Goal: Information Seeking & Learning: Find specific fact

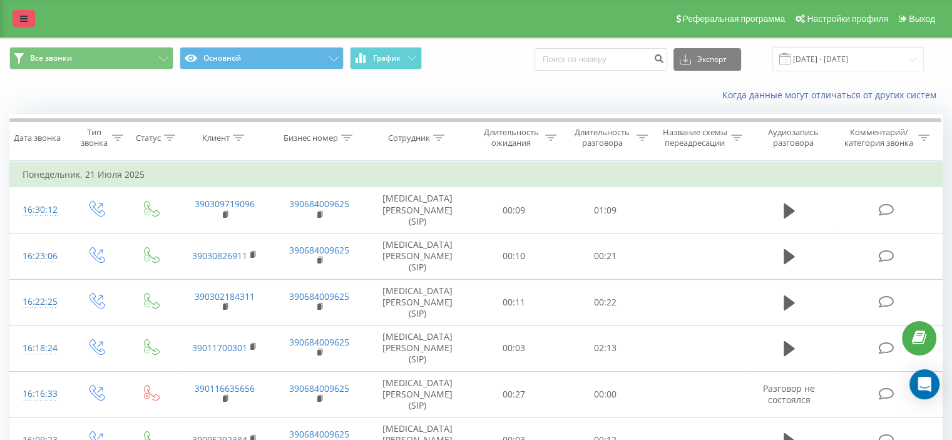
click at [15, 16] on link at bounding box center [24, 19] width 23 height 18
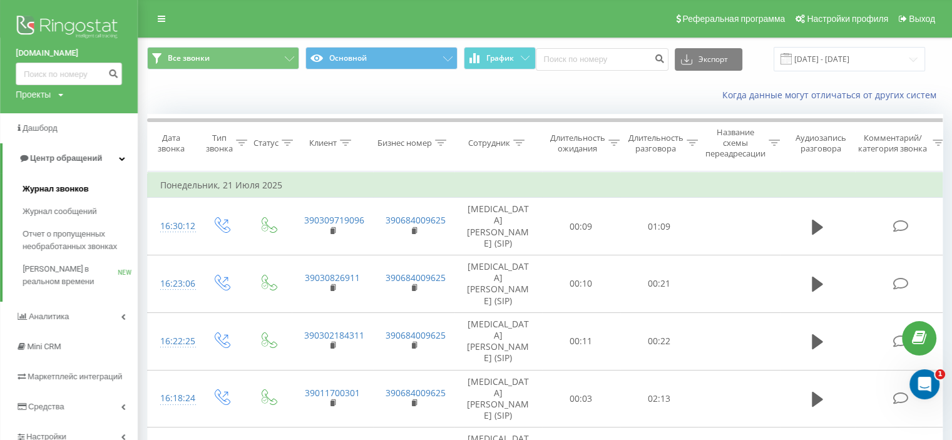
click at [68, 187] on span "Журнал звонков" at bounding box center [56, 189] width 66 height 13
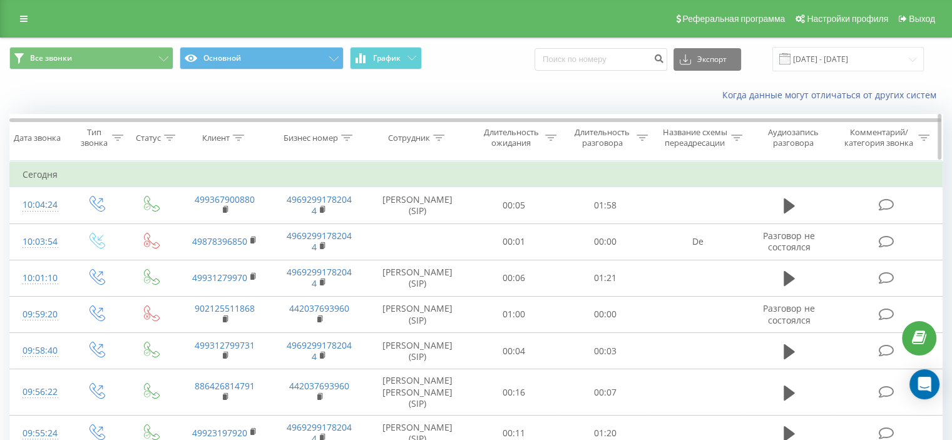
click at [403, 137] on div "Сотрудник" at bounding box center [409, 138] width 42 height 11
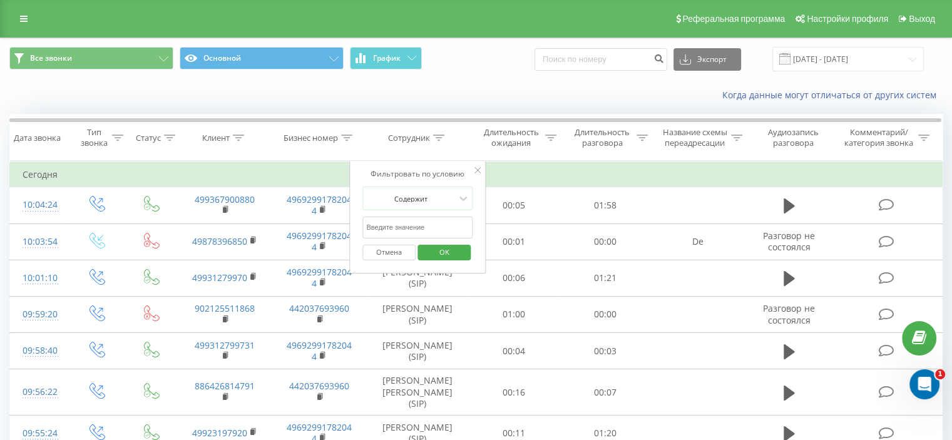
click at [416, 220] on input "text" at bounding box center [418, 228] width 110 height 22
type input "rufat"
click at [445, 247] on span "OK" at bounding box center [444, 251] width 35 height 19
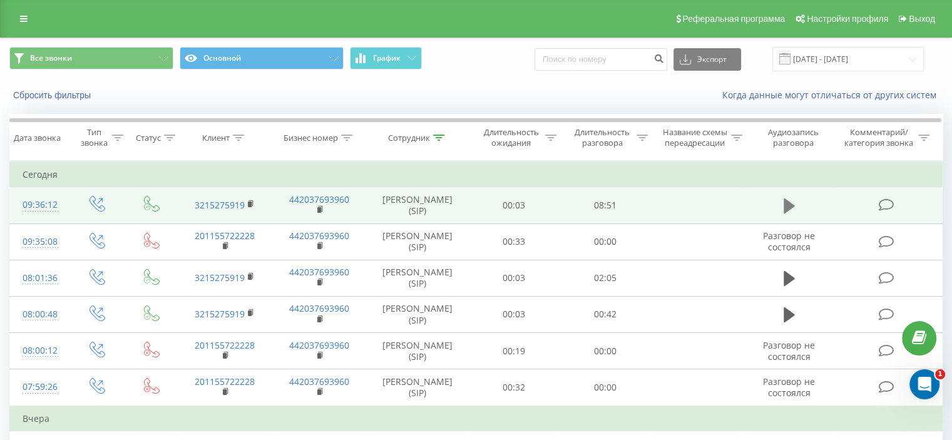
click at [789, 205] on icon at bounding box center [789, 206] width 11 height 15
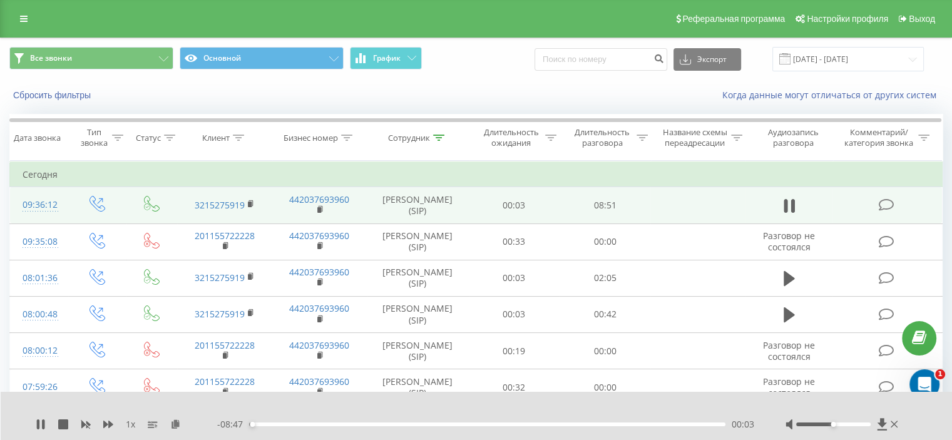
drag, startPoint x: 835, startPoint y: 428, endPoint x: 857, endPoint y: 428, distance: 21.3
click at [857, 428] on div at bounding box center [843, 424] width 115 height 13
drag, startPoint x: 842, startPoint y: 425, endPoint x: 868, endPoint y: 426, distance: 26.3
click at [868, 426] on div at bounding box center [834, 425] width 75 height 4
click at [879, 425] on icon at bounding box center [882, 424] width 11 height 13
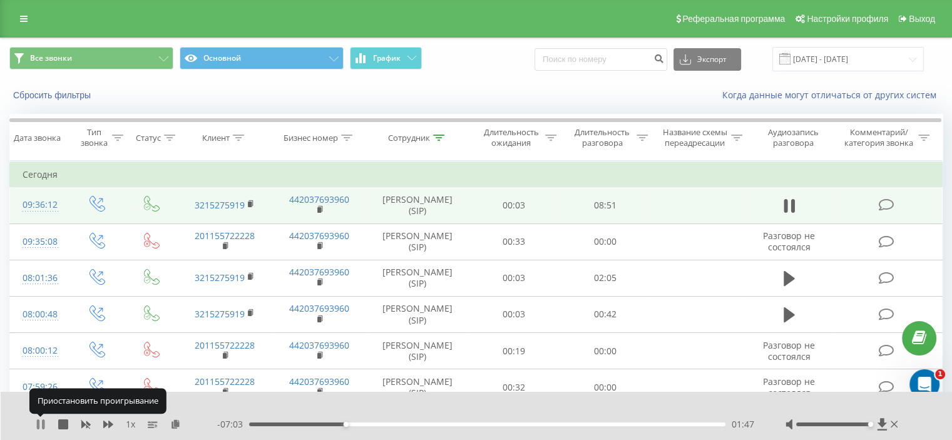
click at [39, 425] on icon at bounding box center [38, 425] width 3 height 10
